Goal: Task Accomplishment & Management: Use online tool/utility

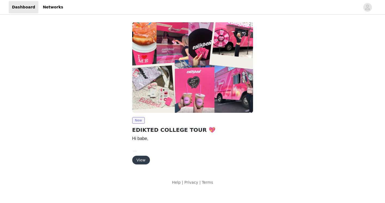
click at [143, 159] on button "View" at bounding box center [141, 160] width 18 height 9
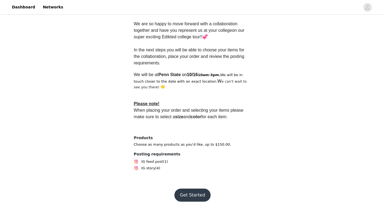
scroll to position [158, 0]
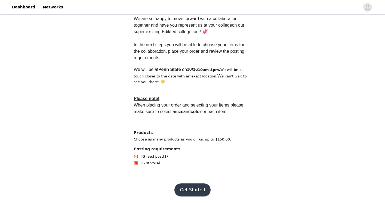
click at [202, 186] on button "Get Started" at bounding box center [192, 189] width 36 height 13
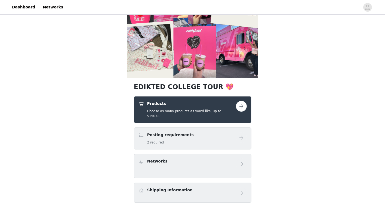
scroll to position [44, 0]
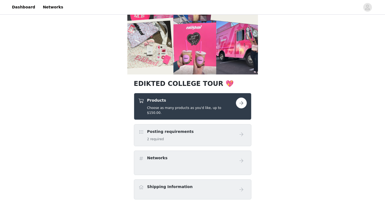
click at [240, 105] on button "button" at bounding box center [241, 103] width 11 height 11
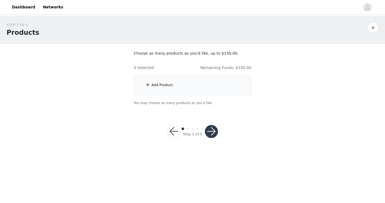
click at [192, 88] on div "Add Product" at bounding box center [192, 85] width 117 height 20
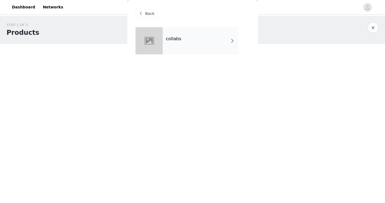
click at [212, 41] on div "collabs" at bounding box center [200, 40] width 76 height 27
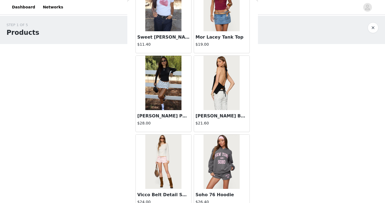
scroll to position [629, 0]
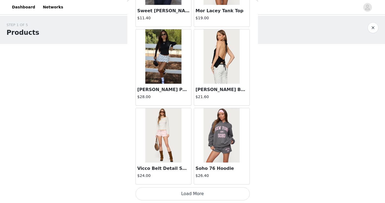
click at [170, 195] on button "Load More" at bounding box center [192, 193] width 114 height 13
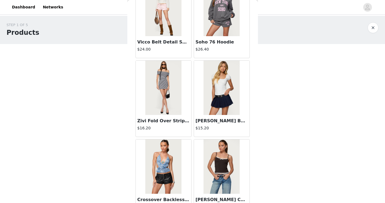
scroll to position [756, 0]
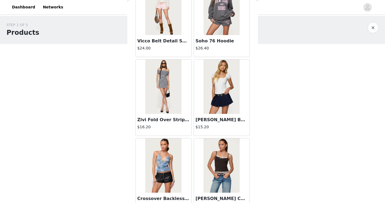
click at [167, 76] on img at bounding box center [163, 87] width 36 height 54
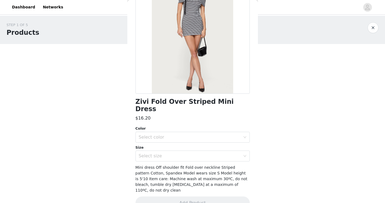
scroll to position [0, 0]
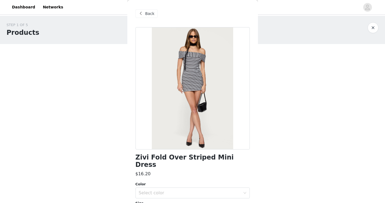
click at [152, 14] on span "Back" at bounding box center [149, 14] width 9 height 6
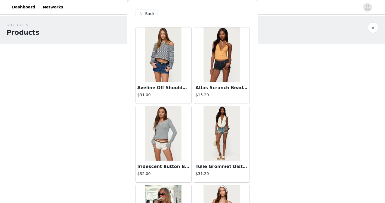
click at [169, 54] on img at bounding box center [163, 54] width 36 height 54
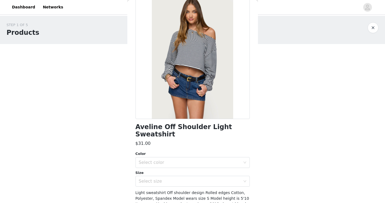
scroll to position [48, 0]
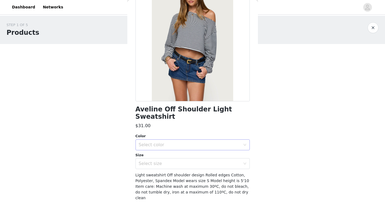
click at [186, 142] on div "Select color" at bounding box center [190, 144] width 102 height 5
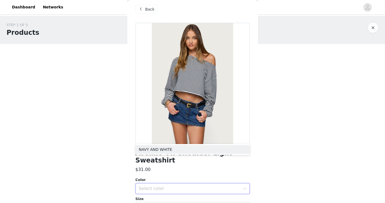
scroll to position [0, 0]
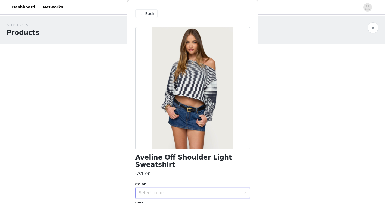
click at [146, 9] on div "Back" at bounding box center [192, 13] width 114 height 27
click at [146, 12] on span "Back" at bounding box center [149, 14] width 9 height 6
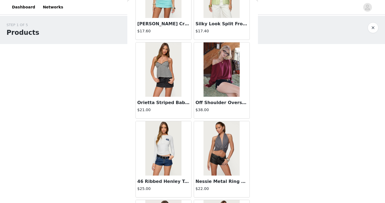
scroll to position [1168, 0]
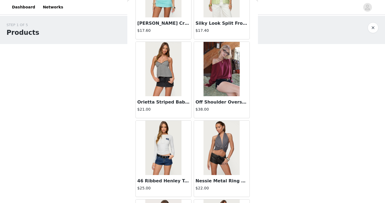
click at [220, 85] on img at bounding box center [221, 69] width 36 height 54
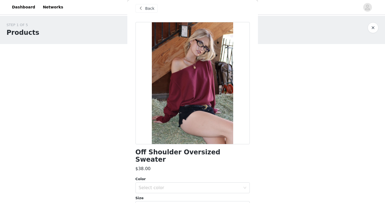
scroll to position [7, 0]
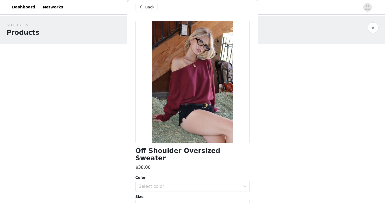
click at [198, 175] on div "Color" at bounding box center [192, 177] width 114 height 5
click at [197, 181] on div "Select color" at bounding box center [191, 186] width 104 height 10
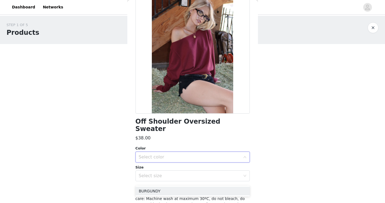
scroll to position [37, 0]
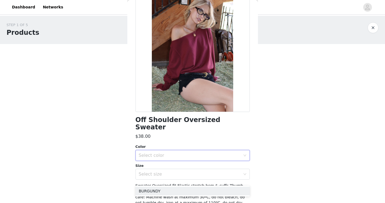
click at [168, 144] on div "Color" at bounding box center [192, 146] width 114 height 5
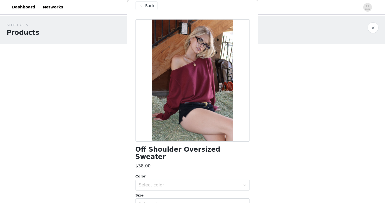
scroll to position [4, 0]
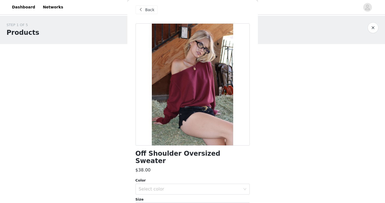
click at [143, 12] on span at bounding box center [140, 10] width 7 height 7
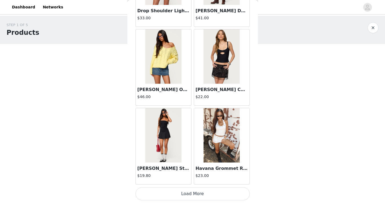
scroll to position [1416, 0]
click at [172, 197] on button "Load More" at bounding box center [192, 193] width 114 height 13
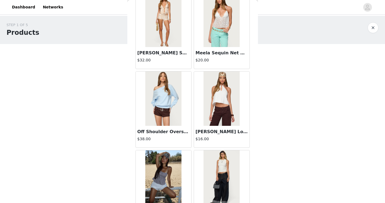
scroll to position [1768, 0]
click at [161, 110] on img at bounding box center [163, 99] width 36 height 54
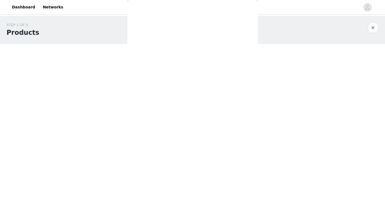
scroll to position [0, 0]
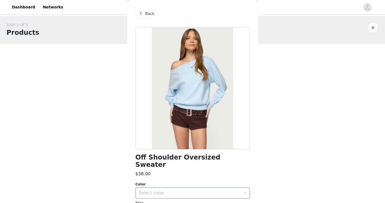
click at [181, 190] on div "Select color" at bounding box center [191, 193] width 104 height 10
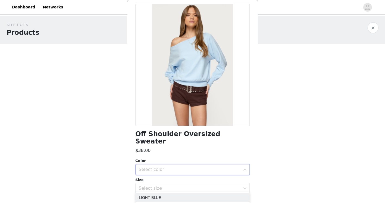
scroll to position [9, 0]
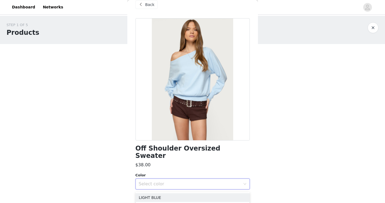
click at [141, 1] on span at bounding box center [140, 4] width 7 height 7
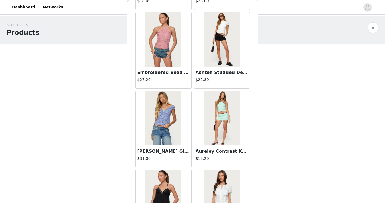
scroll to position [2205, 0]
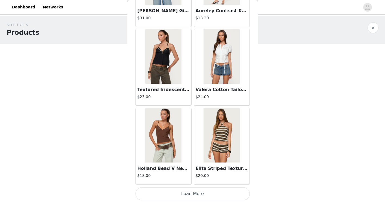
click at [187, 193] on button "Load More" at bounding box center [192, 193] width 114 height 13
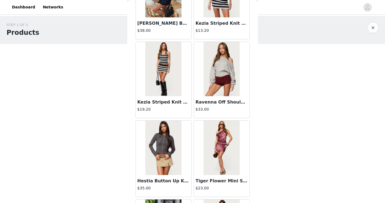
scroll to position [2902, 0]
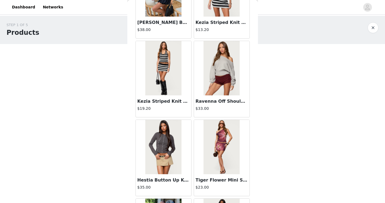
click at [218, 70] on img at bounding box center [221, 68] width 36 height 54
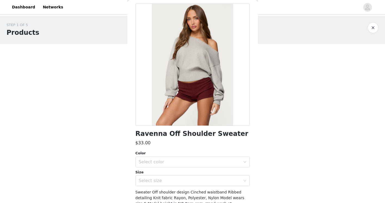
scroll to position [35, 0]
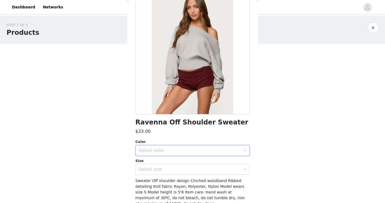
click at [155, 146] on div "Select color" at bounding box center [191, 150] width 104 height 10
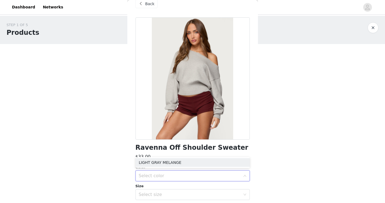
scroll to position [0, 0]
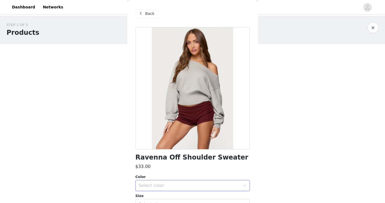
click at [140, 10] on span at bounding box center [140, 13] width 7 height 7
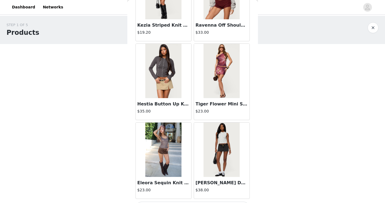
scroll to position [2993, 0]
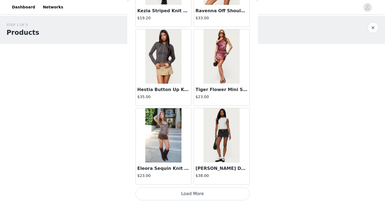
click at [190, 194] on button "Load More" at bounding box center [192, 193] width 114 height 13
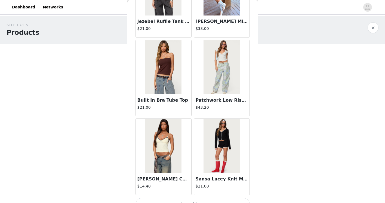
scroll to position [3781, 0]
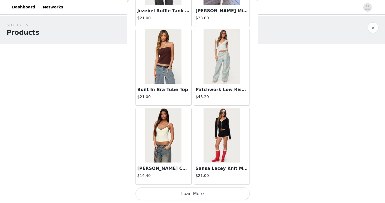
click at [218, 196] on button "Load More" at bounding box center [192, 193] width 114 height 13
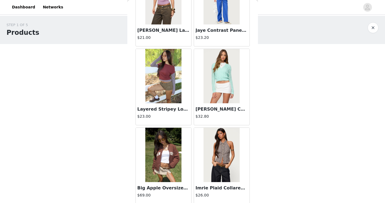
scroll to position [4569, 0]
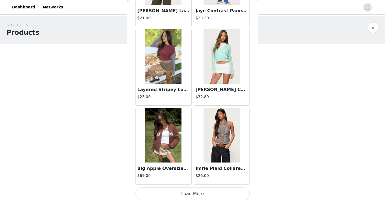
click at [187, 196] on button "Load More" at bounding box center [192, 193] width 114 height 13
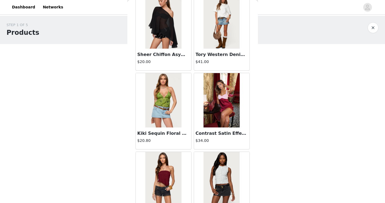
scroll to position [5357, 0]
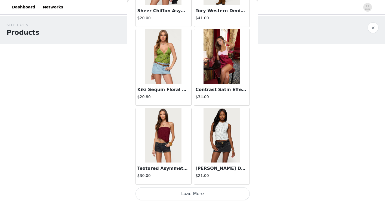
click at [206, 193] on button "Load More" at bounding box center [192, 193] width 114 height 13
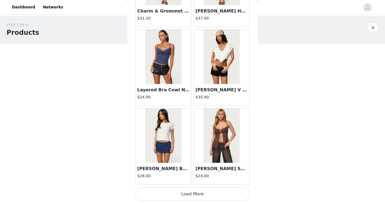
scroll to position [6145, 0]
click at [191, 193] on button "Load More" at bounding box center [192, 193] width 114 height 13
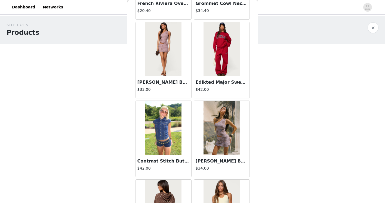
scroll to position [6933, 0]
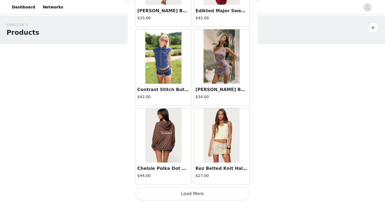
click at [180, 195] on button "Load More" at bounding box center [192, 193] width 114 height 13
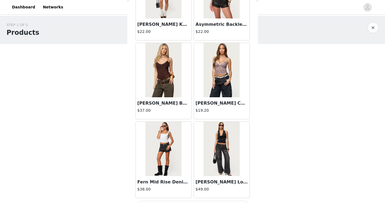
scroll to position [7721, 0]
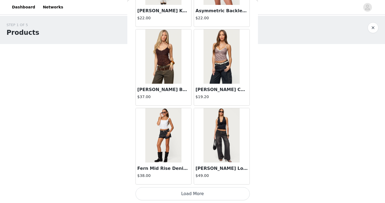
click at [196, 194] on button "Load More" at bounding box center [192, 193] width 114 height 13
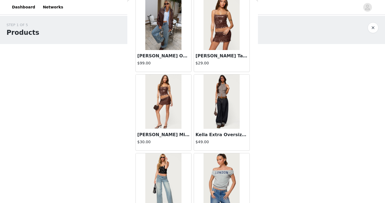
scroll to position [8509, 0]
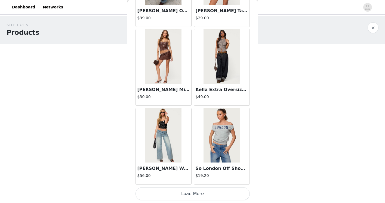
click at [182, 193] on button "Load More" at bounding box center [192, 193] width 114 height 13
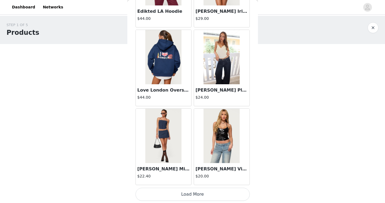
scroll to position [9297, 0]
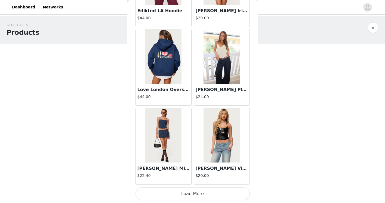
click at [196, 190] on button "Load More" at bounding box center [192, 193] width 114 height 13
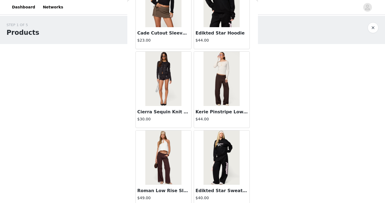
scroll to position [10085, 0]
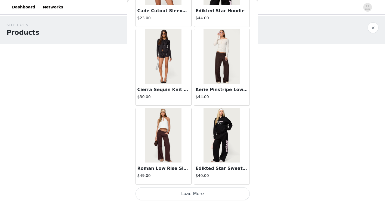
click at [185, 197] on button "Load More" at bounding box center [192, 193] width 114 height 13
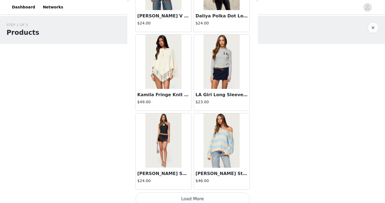
scroll to position [10873, 0]
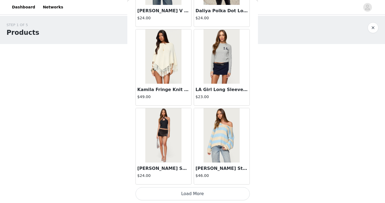
click at [190, 192] on button "Load More" at bounding box center [192, 193] width 114 height 13
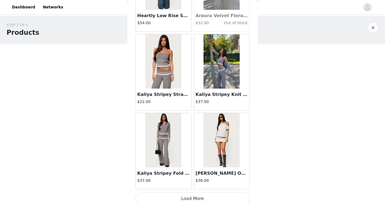
scroll to position [11661, 0]
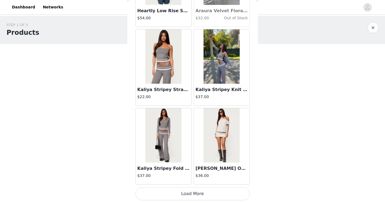
click at [185, 195] on button "Load More" at bounding box center [192, 193] width 114 height 13
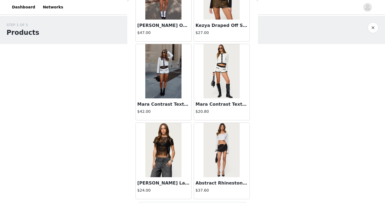
scroll to position [12449, 0]
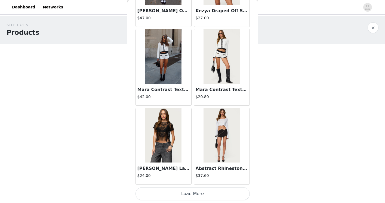
click at [190, 196] on button "Load More" at bounding box center [192, 193] width 114 height 13
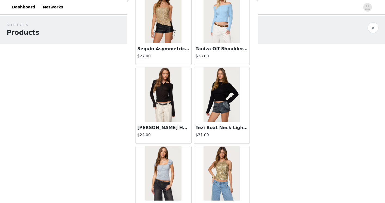
scroll to position [13237, 0]
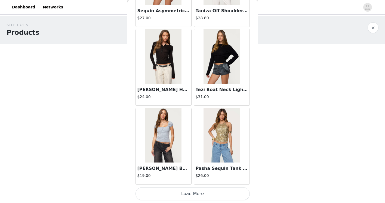
click at [209, 193] on button "Load More" at bounding box center [192, 193] width 114 height 13
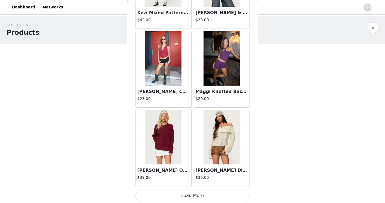
scroll to position [14025, 0]
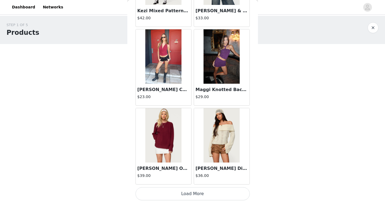
click at [203, 191] on button "Load More" at bounding box center [192, 193] width 114 height 13
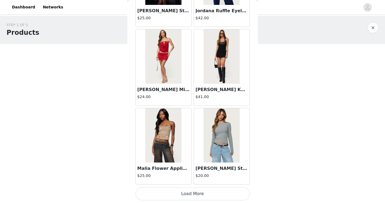
scroll to position [14813, 0]
click at [181, 193] on button "Load More" at bounding box center [192, 193] width 114 height 13
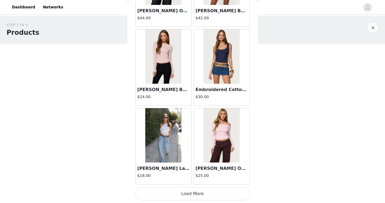
scroll to position [15601, 0]
click at [181, 196] on button "Load More" at bounding box center [192, 193] width 114 height 13
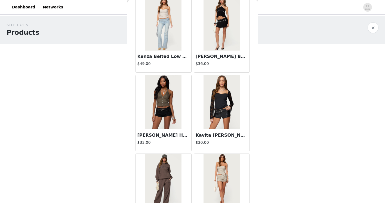
scroll to position [16389, 0]
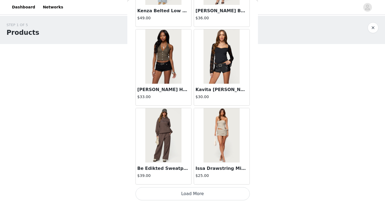
click at [196, 191] on button "Load More" at bounding box center [192, 193] width 114 height 13
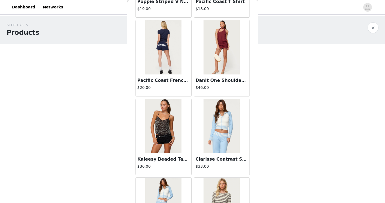
scroll to position [17177, 0]
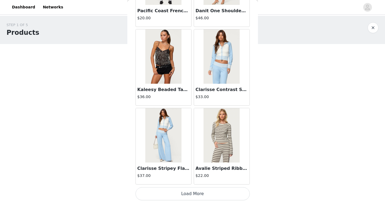
click at [200, 200] on button "Load More" at bounding box center [192, 193] width 114 height 13
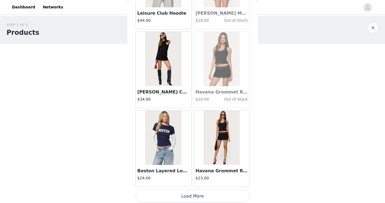
scroll to position [17965, 0]
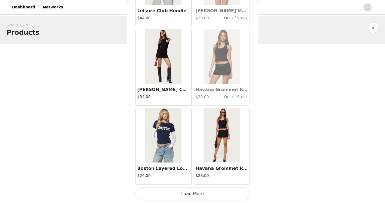
click at [197, 193] on button "Load More" at bounding box center [192, 193] width 114 height 13
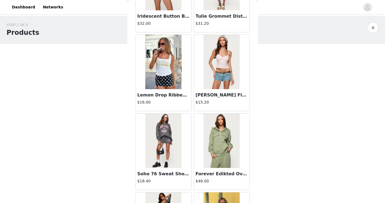
scroll to position [0, 0]
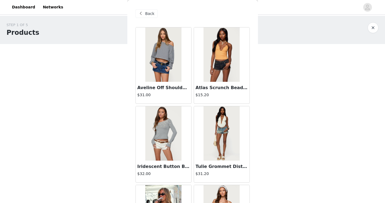
click at [172, 52] on img at bounding box center [163, 54] width 36 height 54
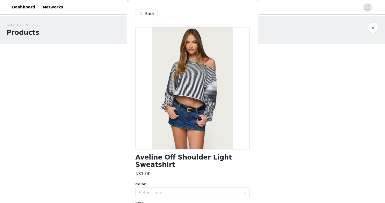
scroll to position [56, 0]
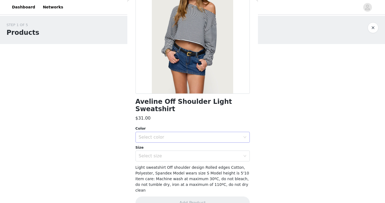
click at [188, 135] on div "Select color" at bounding box center [190, 137] width 102 height 5
click at [183, 140] on li "NAVY AND WHITE" at bounding box center [192, 141] width 114 height 9
click at [180, 153] on div "Select size" at bounding box center [190, 155] width 102 height 5
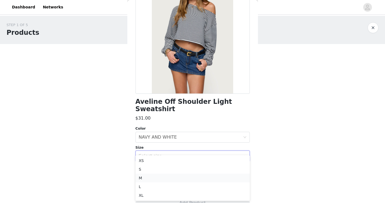
click at [157, 174] on li "M" at bounding box center [192, 178] width 114 height 9
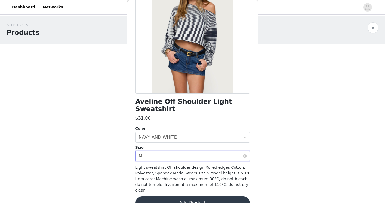
click at [230, 151] on div "Select size M" at bounding box center [191, 156] width 104 height 10
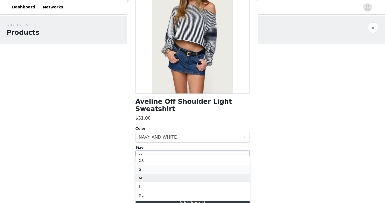
click at [184, 169] on li "S" at bounding box center [192, 169] width 114 height 9
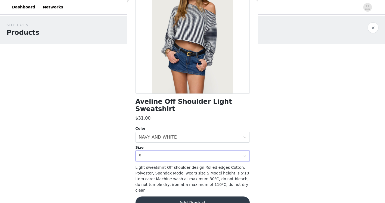
click at [212, 196] on div "Aveline Off Shoulder Light Sweatshirt $31.00 Color Select color NAVY AND WHITE …" at bounding box center [192, 93] width 114 height 245
click at [212, 196] on button "Add Product" at bounding box center [192, 202] width 114 height 13
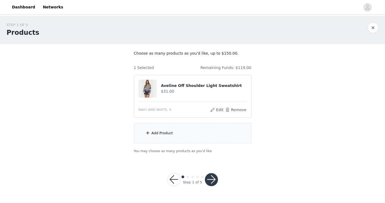
click at [160, 131] on div "Add Product" at bounding box center [161, 132] width 21 height 5
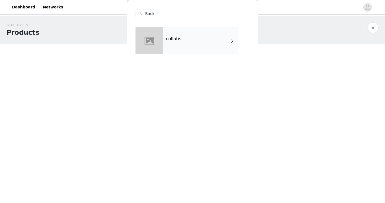
click at [218, 35] on div "collabs" at bounding box center [200, 40] width 76 height 27
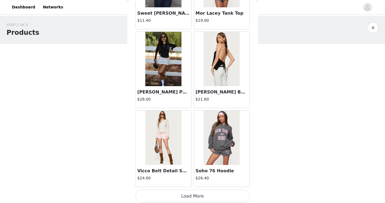
scroll to position [629, 0]
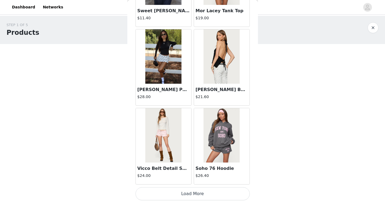
click at [176, 195] on button "Load More" at bounding box center [192, 193] width 114 height 13
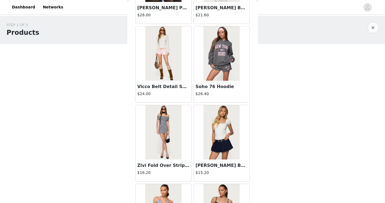
click at [171, 139] on img at bounding box center [163, 132] width 36 height 54
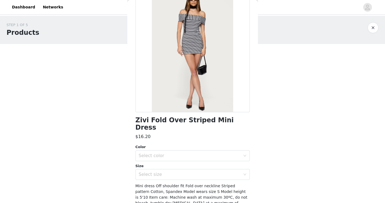
scroll to position [51, 0]
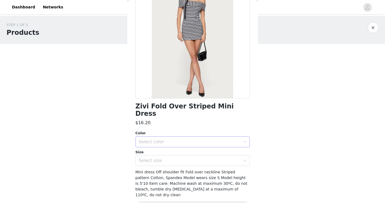
click at [157, 139] on div "Select color" at bounding box center [190, 141] width 102 height 5
click at [157, 146] on li "BLACK AND WHITE" at bounding box center [192, 146] width 114 height 9
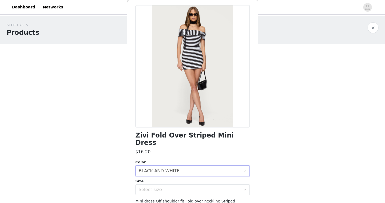
scroll to position [0, 0]
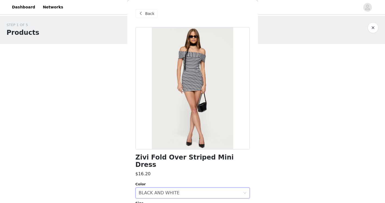
click at [147, 14] on span "Back" at bounding box center [149, 14] width 9 height 6
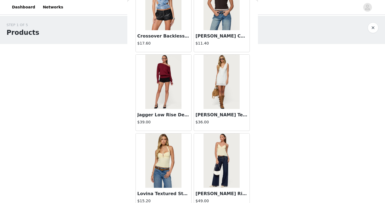
scroll to position [926, 0]
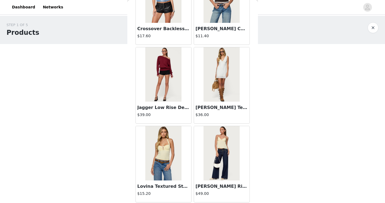
click at [170, 107] on h3 "Jagger Low Rise Denim Shorts" at bounding box center [163, 107] width 52 height 7
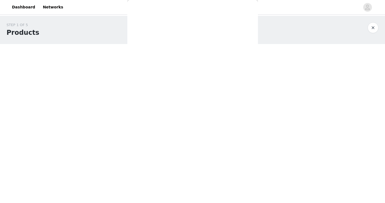
scroll to position [0, 0]
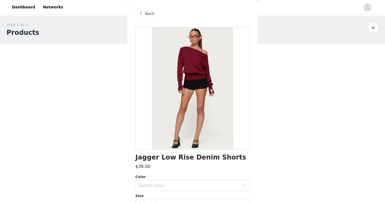
click at [142, 11] on span at bounding box center [140, 13] width 7 height 7
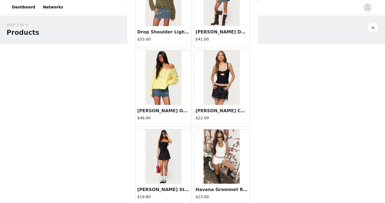
scroll to position [1417, 0]
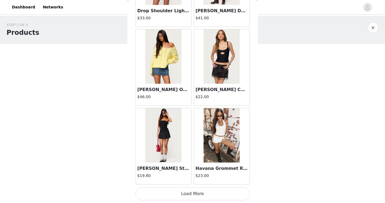
click at [168, 77] on img at bounding box center [163, 56] width 36 height 54
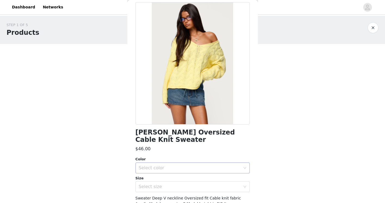
scroll to position [56, 0]
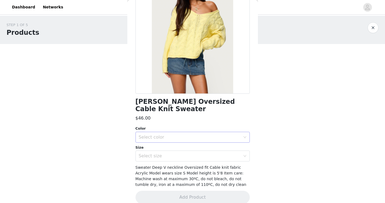
click at [186, 135] on div "Select color" at bounding box center [190, 137] width 102 height 5
click at [172, 144] on li "YELLOW" at bounding box center [192, 141] width 114 height 9
click at [172, 153] on div "Select size" at bounding box center [190, 155] width 102 height 5
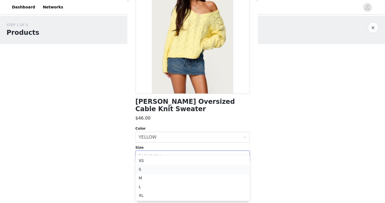
click at [170, 170] on li "S" at bounding box center [192, 169] width 114 height 9
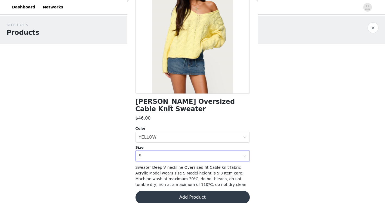
click at [180, 191] on button "Add Product" at bounding box center [192, 197] width 114 height 13
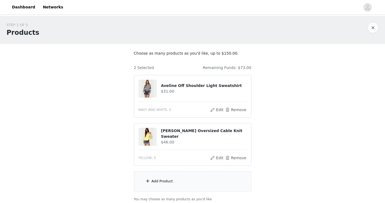
click at [175, 177] on div "Add Product" at bounding box center [192, 181] width 117 height 20
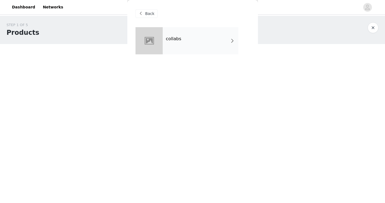
click at [207, 40] on div "collabs" at bounding box center [200, 40] width 76 height 27
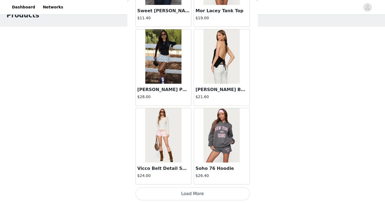
scroll to position [44, 0]
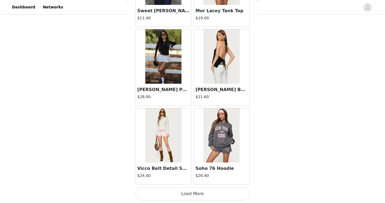
click at [177, 193] on button "Load More" at bounding box center [192, 193] width 114 height 13
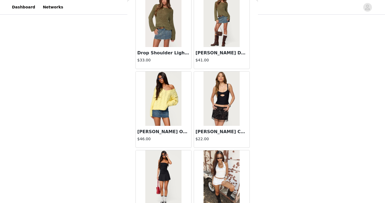
scroll to position [1417, 0]
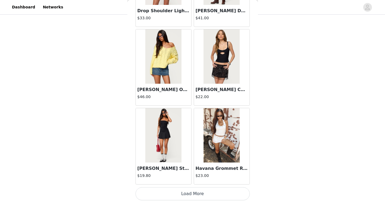
click at [187, 196] on button "Load More" at bounding box center [192, 193] width 114 height 13
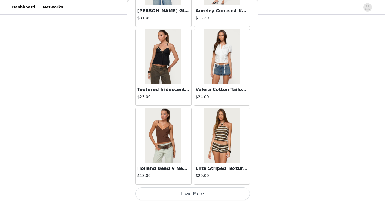
scroll to position [2204, 0]
click at [189, 193] on button "Load More" at bounding box center [192, 193] width 114 height 13
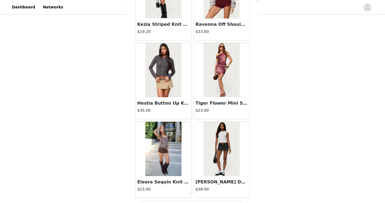
scroll to position [2993, 0]
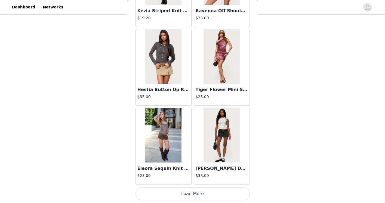
click at [195, 195] on button "Load More" at bounding box center [192, 193] width 114 height 13
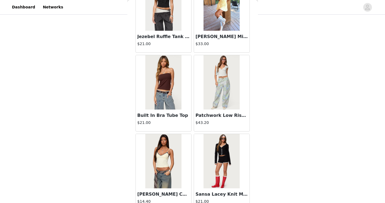
scroll to position [3781, 0]
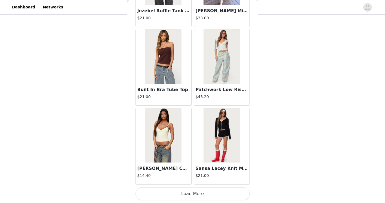
click at [185, 196] on button "Load More" at bounding box center [192, 193] width 114 height 13
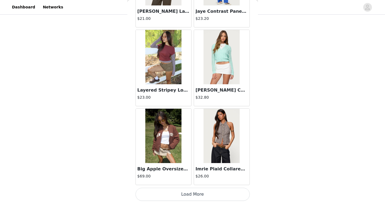
scroll to position [4569, 0]
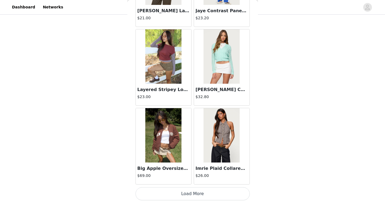
click at [179, 190] on button "Load More" at bounding box center [192, 193] width 114 height 13
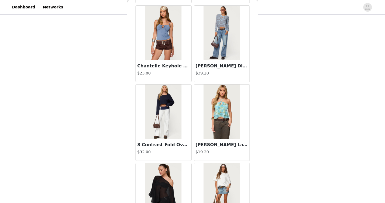
scroll to position [5145, 0]
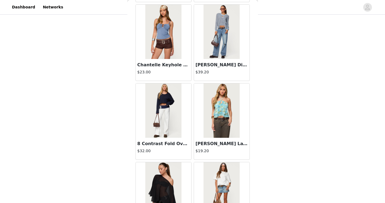
click at [173, 119] on img at bounding box center [163, 110] width 36 height 54
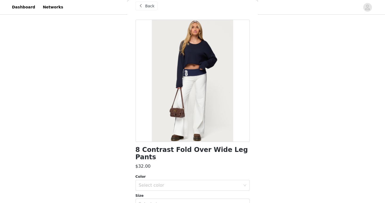
scroll to position [13, 0]
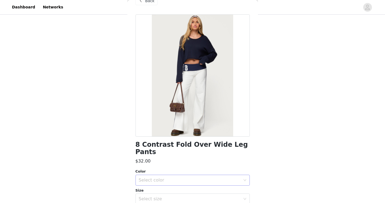
click at [194, 177] on div "Select color" at bounding box center [190, 179] width 102 height 5
click at [181, 182] on li "WHITE AND NAVY" at bounding box center [192, 184] width 114 height 9
click at [181, 194] on div "Select size" at bounding box center [191, 199] width 104 height 10
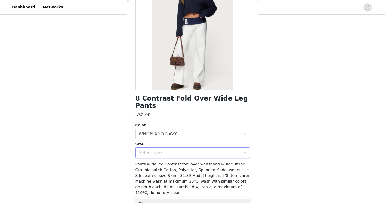
scroll to position [67, 0]
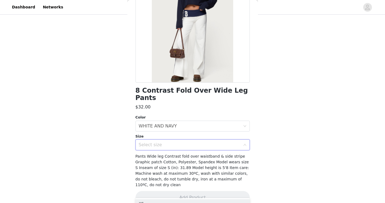
click at [180, 140] on div "Select size" at bounding box center [191, 145] width 104 height 10
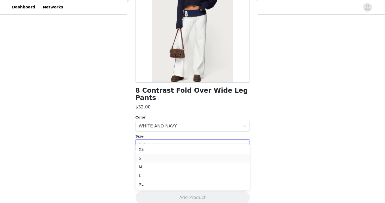
click at [170, 162] on li "S" at bounding box center [192, 158] width 114 height 9
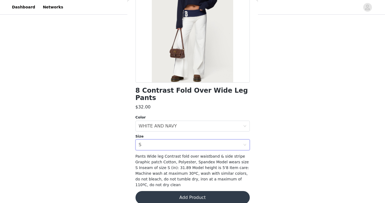
click at [176, 191] on button "Add Product" at bounding box center [192, 197] width 114 height 13
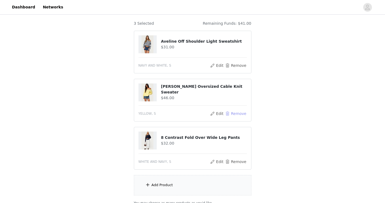
click at [235, 112] on button "Remove" at bounding box center [235, 113] width 22 height 7
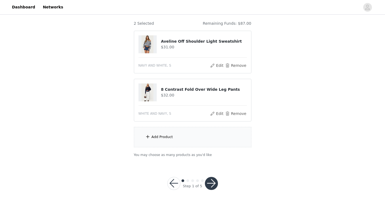
click at [193, 136] on div "Add Product" at bounding box center [192, 137] width 117 height 20
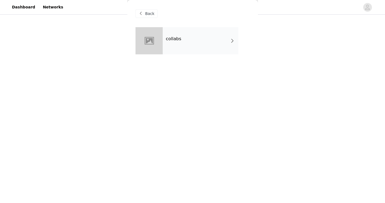
click at [216, 40] on div "collabs" at bounding box center [200, 40] width 76 height 27
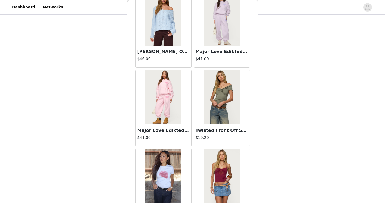
scroll to position [629, 0]
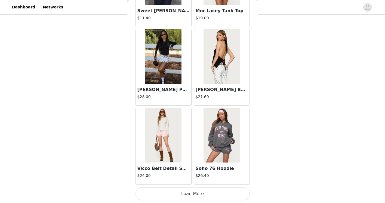
click at [199, 193] on button "Load More" at bounding box center [192, 193] width 114 height 13
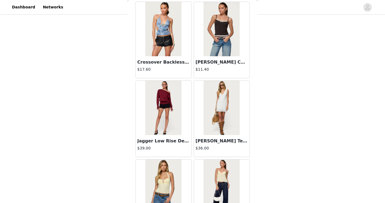
scroll to position [1417, 0]
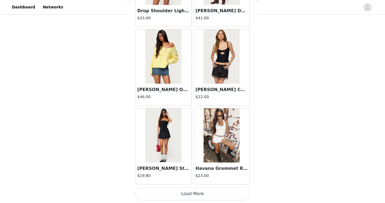
click at [186, 197] on button "Load More" at bounding box center [192, 193] width 114 height 13
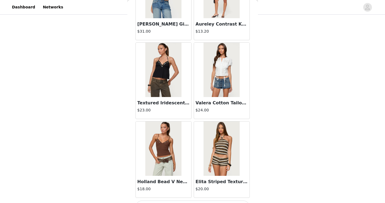
scroll to position [2205, 0]
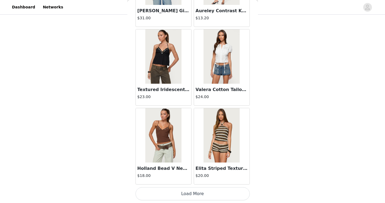
click at [190, 194] on button "Load More" at bounding box center [192, 193] width 114 height 13
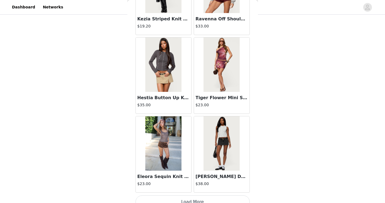
scroll to position [2993, 0]
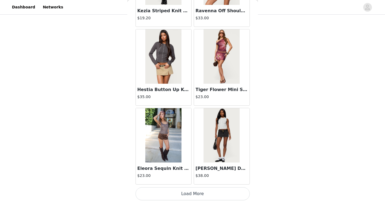
click at [198, 198] on button "Load More" at bounding box center [192, 193] width 114 height 13
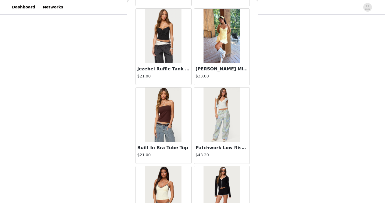
scroll to position [3781, 0]
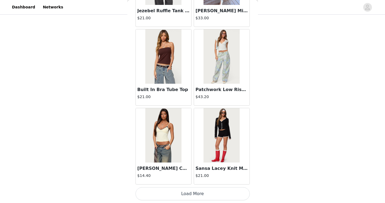
click at [190, 196] on button "Load More" at bounding box center [192, 193] width 114 height 13
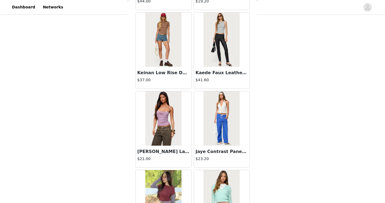
scroll to position [4569, 0]
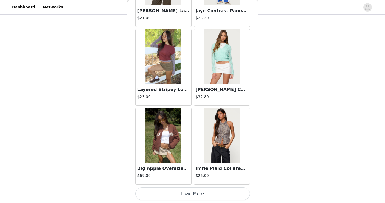
click at [205, 193] on button "Load More" at bounding box center [192, 193] width 114 height 13
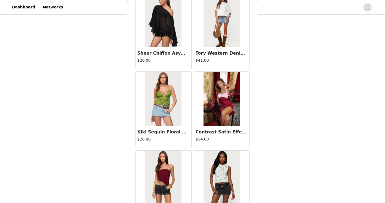
scroll to position [5357, 0]
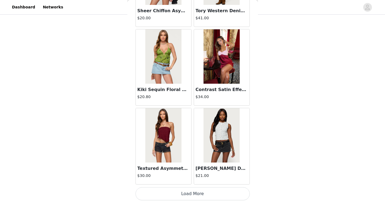
click at [206, 192] on button "Load More" at bounding box center [192, 193] width 114 height 13
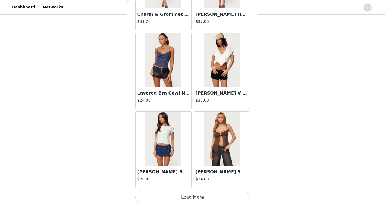
scroll to position [6145, 0]
